Goal: Find specific page/section: Find specific page/section

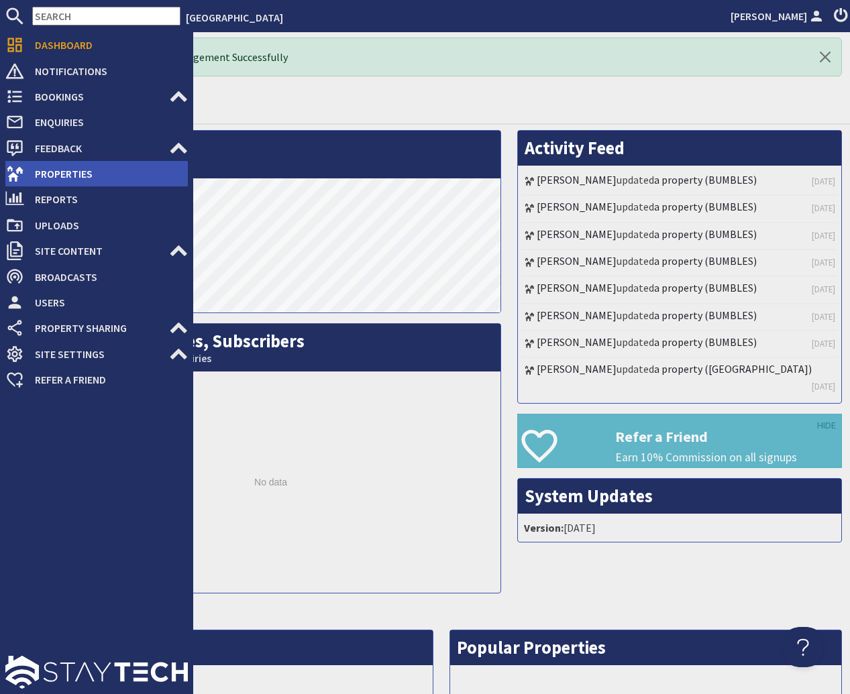
click at [52, 175] on span "Properties" at bounding box center [106, 173] width 164 height 21
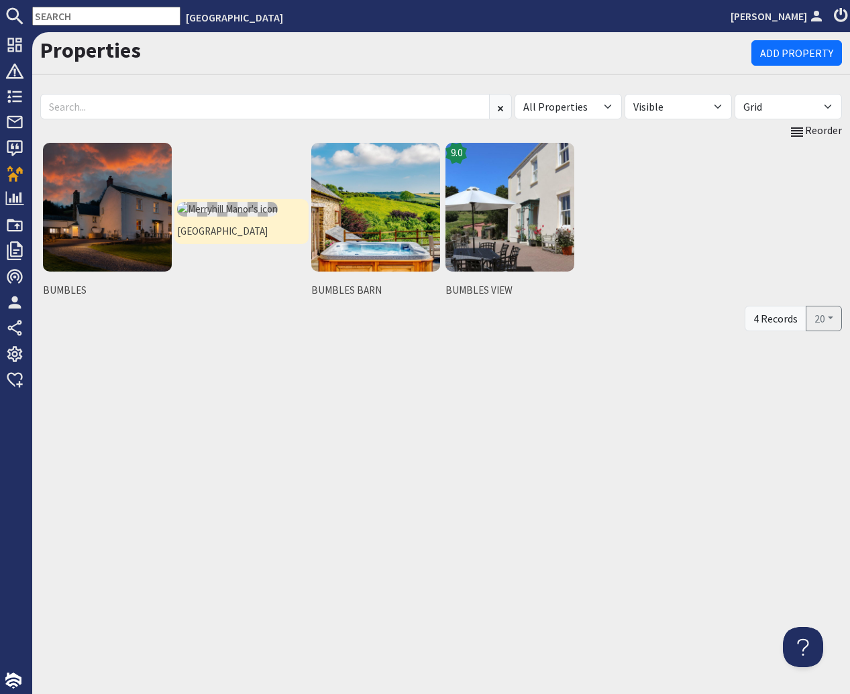
click at [223, 207] on img at bounding box center [227, 209] width 101 height 15
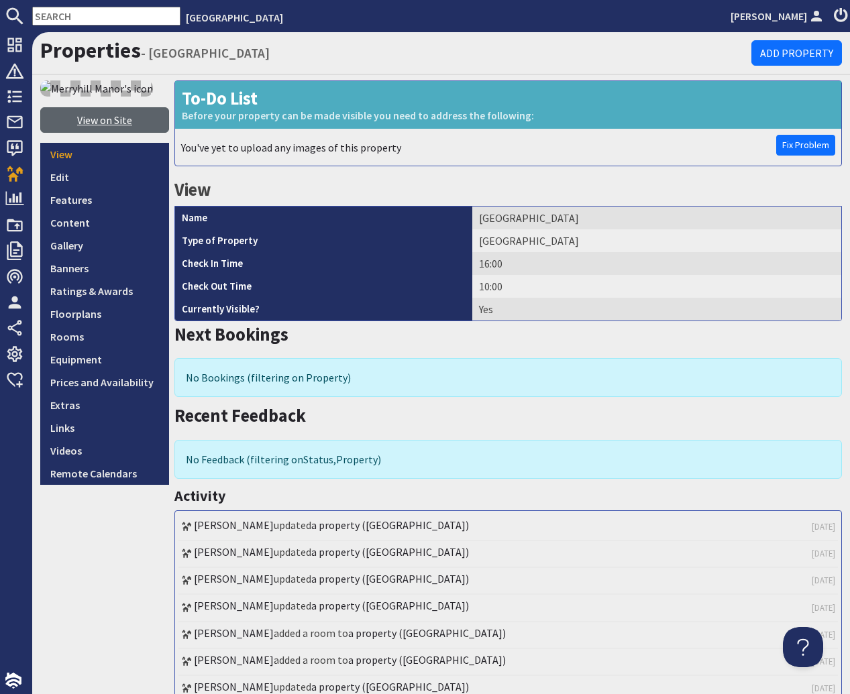
click at [99, 121] on link "View on Site" at bounding box center [104, 119] width 129 height 25
